Goal: Task Accomplishment & Management: Complete application form

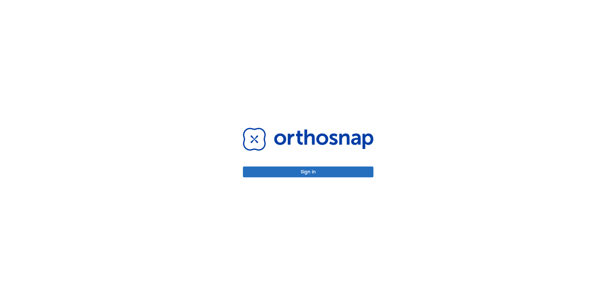
click at [298, 170] on button "Sign in" at bounding box center [308, 172] width 130 height 11
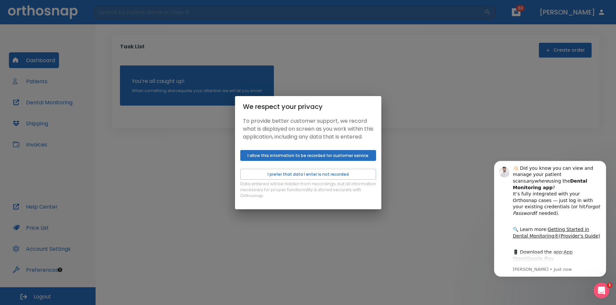
click at [301, 161] on button "I allow this information to be recorded for customer service" at bounding box center [308, 155] width 136 height 11
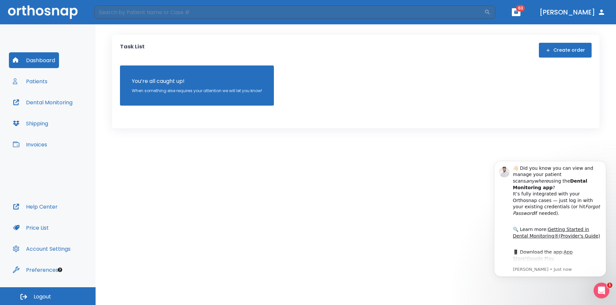
click at [26, 80] on button "Patients" at bounding box center [30, 81] width 43 height 16
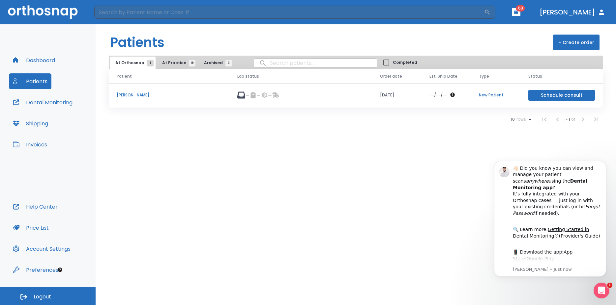
click at [180, 63] on span "At Practice 19" at bounding box center [177, 63] width 30 height 6
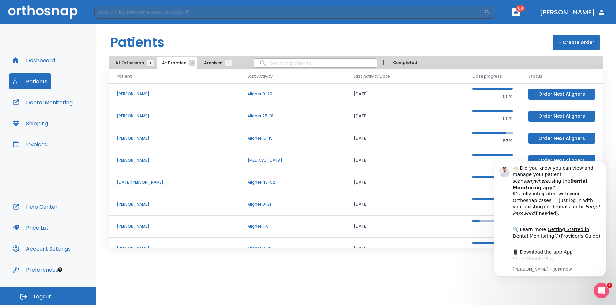
click at [266, 64] on input "search" at bounding box center [315, 63] width 123 height 13
type input "lybrand"
click at [284, 91] on td "Aligner 0-20" at bounding box center [293, 94] width 106 height 22
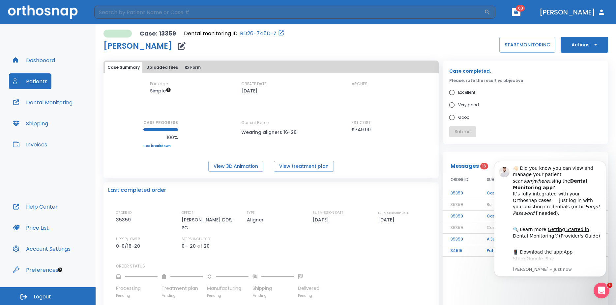
click at [26, 81] on button "Patients" at bounding box center [30, 81] width 43 height 16
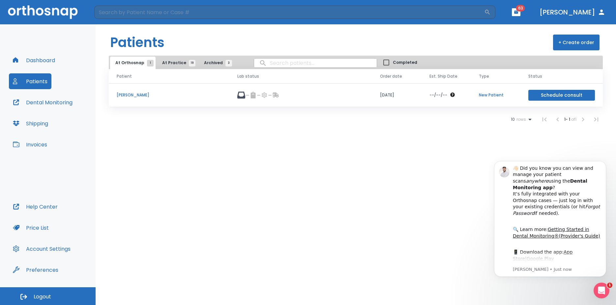
click at [170, 61] on span "At Practice 19" at bounding box center [177, 63] width 30 height 6
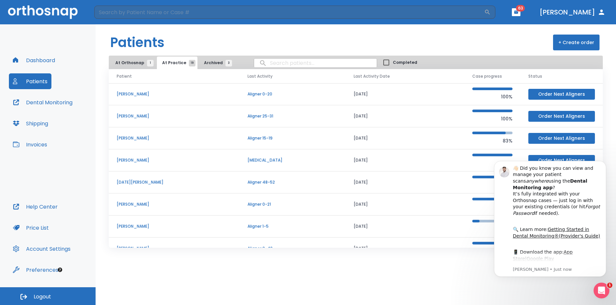
click at [265, 64] on input "search" at bounding box center [315, 63] width 123 height 13
click at [257, 63] on input "jordan" at bounding box center [315, 63] width 123 height 13
click at [304, 63] on input "jordan" at bounding box center [315, 63] width 123 height 13
type input "jordan lybrand"
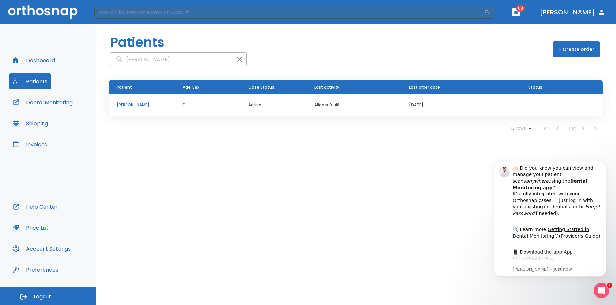
click at [139, 106] on p "Jordan Lybrand" at bounding box center [142, 105] width 50 height 6
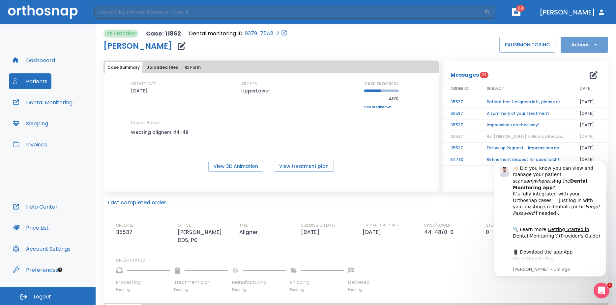
click at [569, 45] on button "Actions" at bounding box center [584, 45] width 47 height 16
click at [567, 96] on p "Order Next Aligners" at bounding box center [578, 97] width 37 height 6
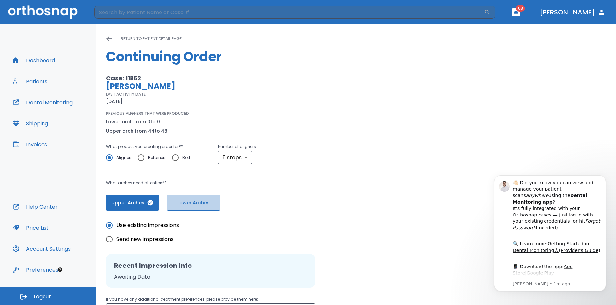
click at [188, 205] on span "Lower Arches" at bounding box center [194, 203] width 40 height 7
click at [210, 203] on icon "button" at bounding box center [210, 203] width 7 height 7
drag, startPoint x: 524, startPoint y: 144, endPoint x: 503, endPoint y: 161, distance: 26.9
click at [523, 145] on div "Case: 11862 Jordan Lybrand LAST ACTIVITY DATE 07/10/25 PREVIOUS ALIGNERS THAT W…" at bounding box center [355, 142] width 499 height 136
click at [605, 179] on icon "Dismiss notification" at bounding box center [604, 178] width 4 height 4
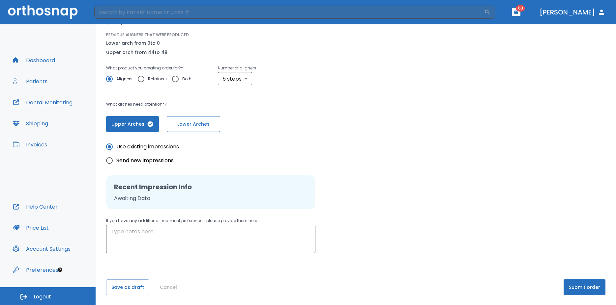
scroll to position [79, 0]
click at [577, 286] on button "Submit order" at bounding box center [585, 287] width 42 height 16
